Goal: Find specific page/section: Find specific page/section

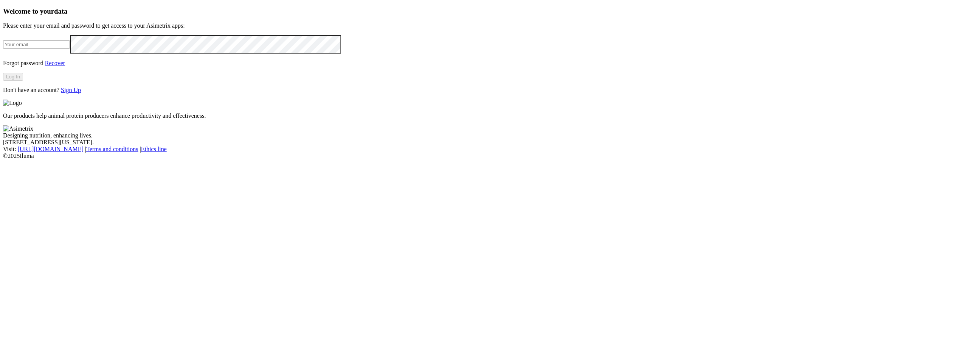
type input "[PERSON_NAME][EMAIL_ADDRESS][PERSON_NAME][DOMAIN_NAME]"
click at [23, 81] on button "Log In" at bounding box center [13, 77] width 20 height 8
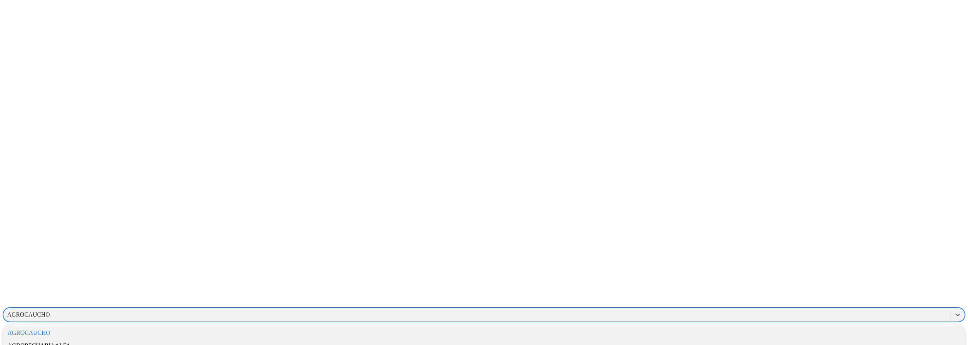
click at [817, 309] on div "AGROCAUCHO" at bounding box center [476, 314] width 947 height 11
click at [855, 248] on div "OPERADORAAVICOLA" at bounding box center [484, 254] width 962 height 13
